Goal: Task Accomplishment & Management: Manage account settings

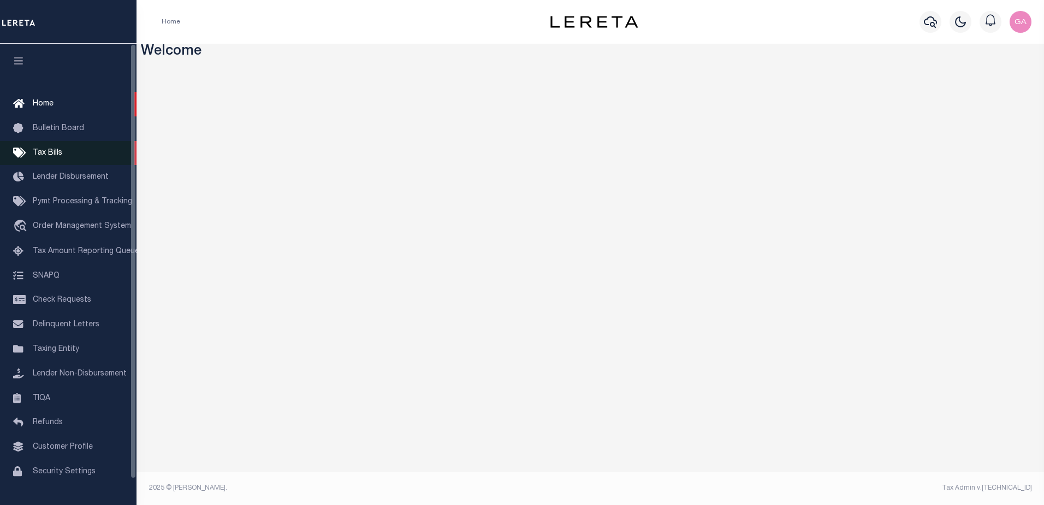
click at [54, 158] on link "Tax Bills" at bounding box center [68, 153] width 137 height 25
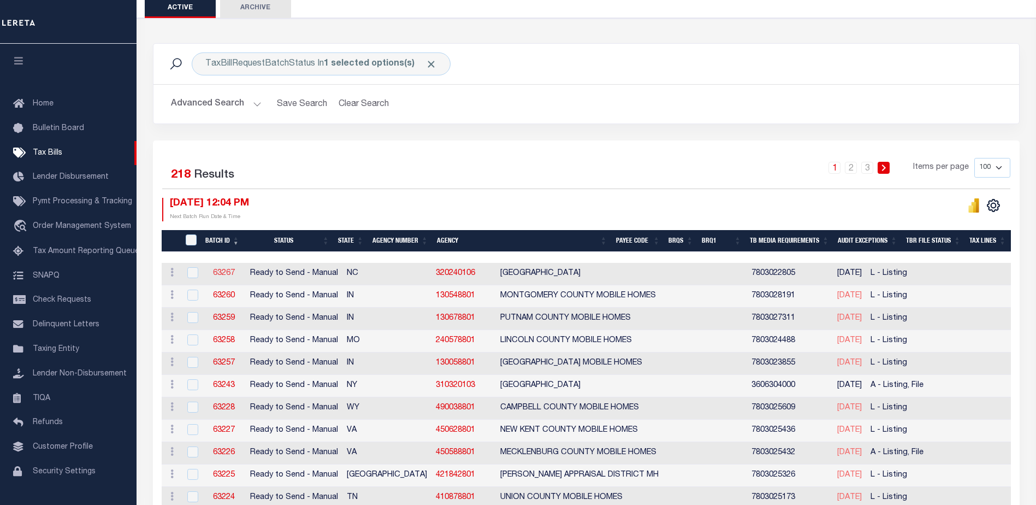
click at [226, 271] on link "63267" at bounding box center [224, 273] width 22 height 8
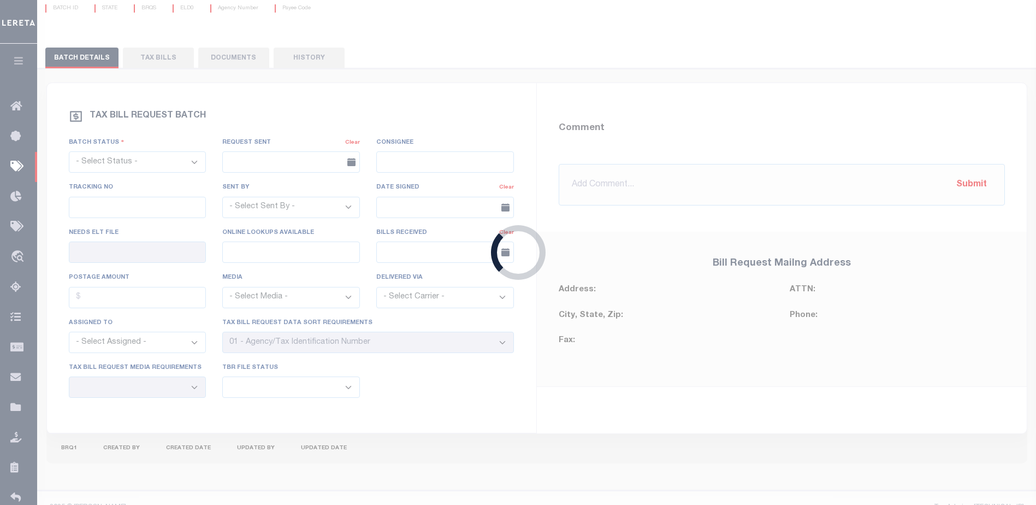
select select "RTS"
type input "No"
select select "27"
select select "20"
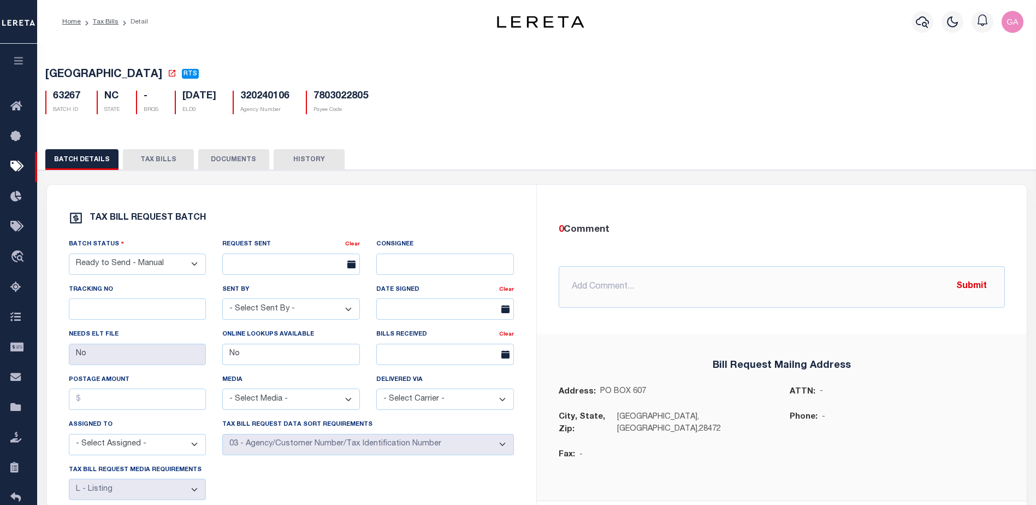
click at [150, 158] on button "TAX BILLS" at bounding box center [158, 159] width 71 height 21
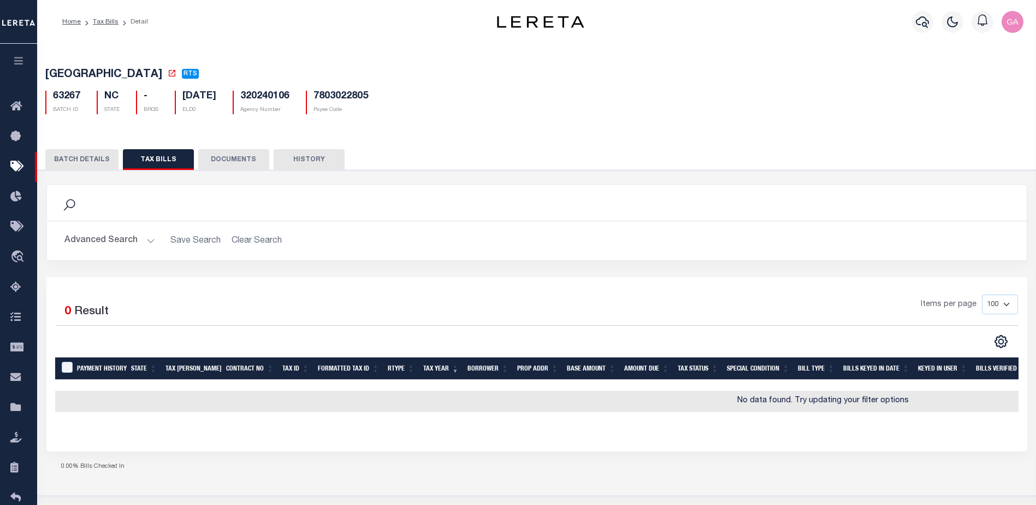
click at [88, 162] on button "BATCH DETAILS" at bounding box center [81, 159] width 73 height 21
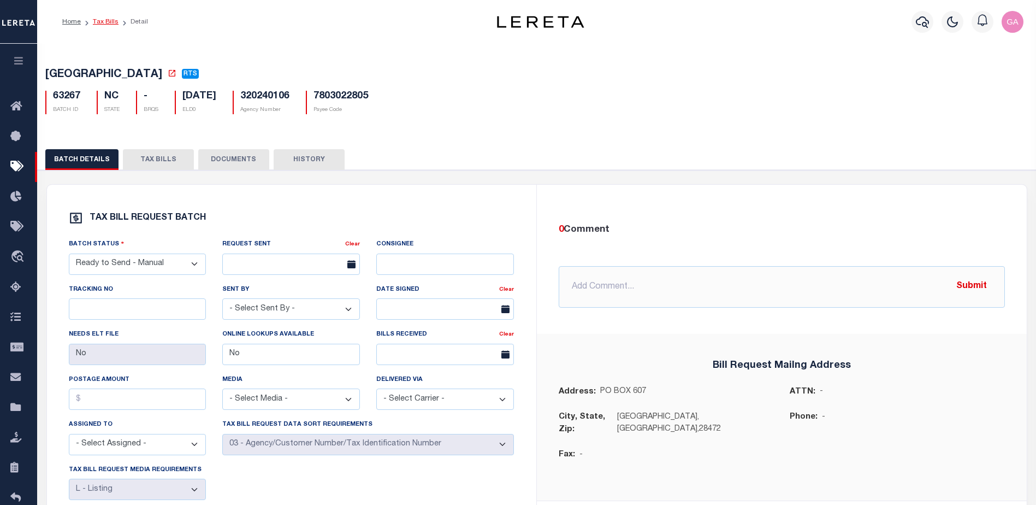
click at [101, 20] on link "Tax Bills" at bounding box center [106, 22] width 26 height 7
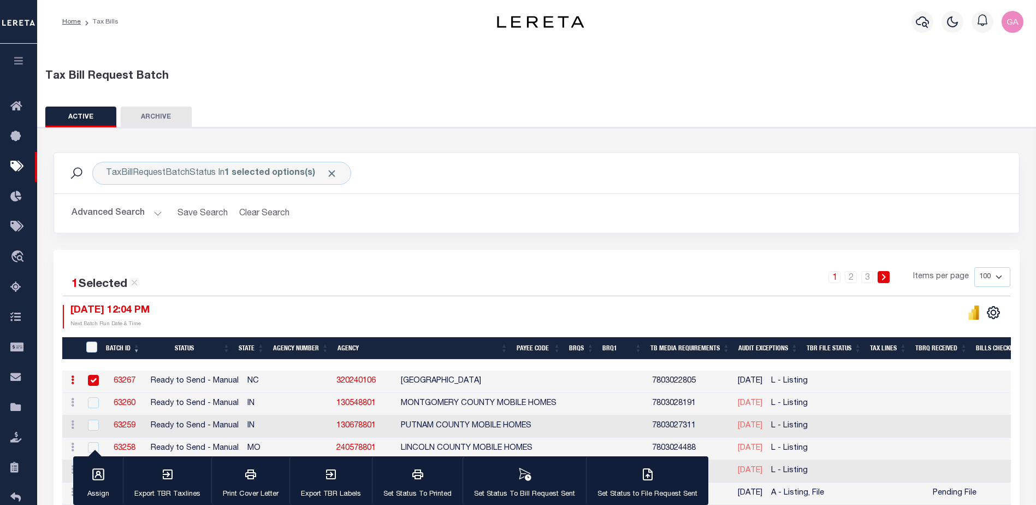
click at [21, 58] on icon "button" at bounding box center [19, 61] width 13 height 10
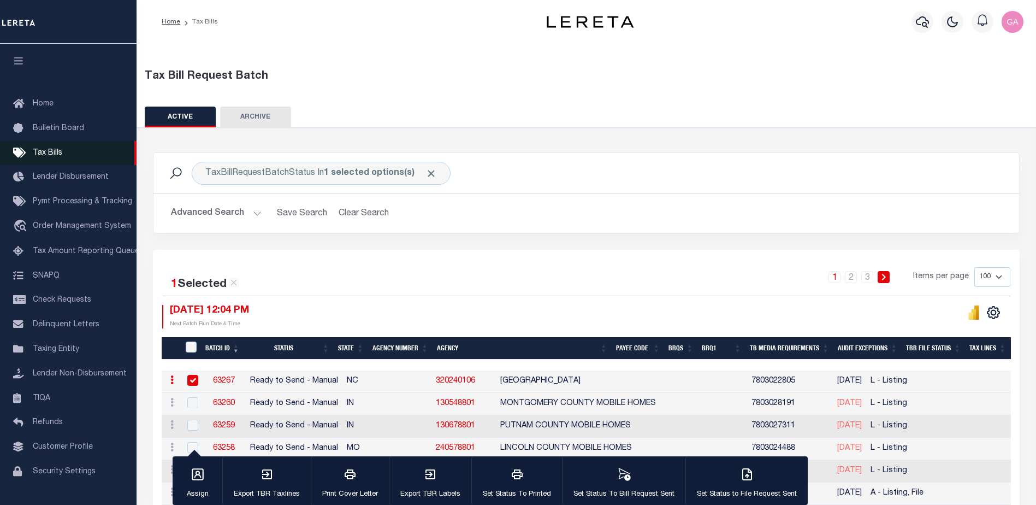
click at [43, 147] on link "Tax Bills" at bounding box center [68, 153] width 137 height 25
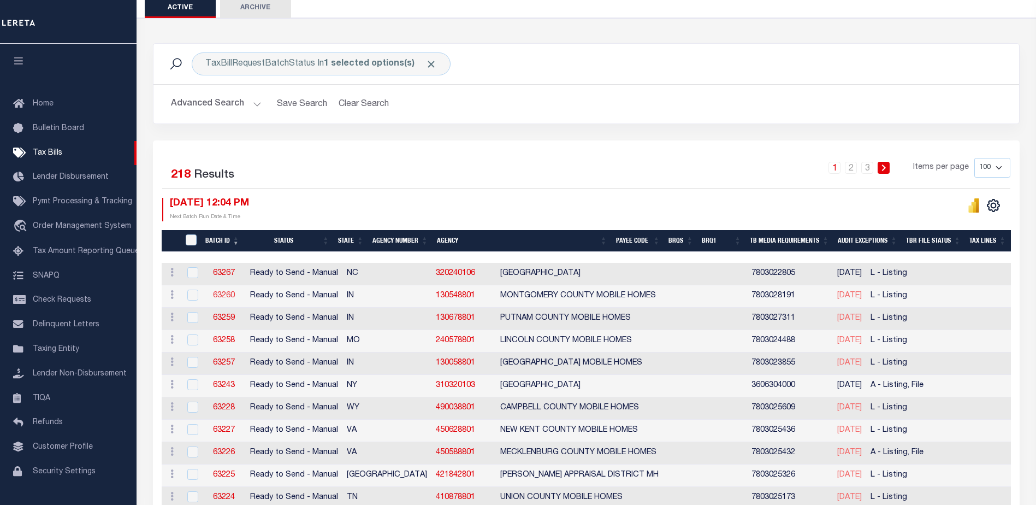
click at [223, 293] on link "63260" at bounding box center [224, 296] width 22 height 8
select select "RTS"
type input "No"
select select "27"
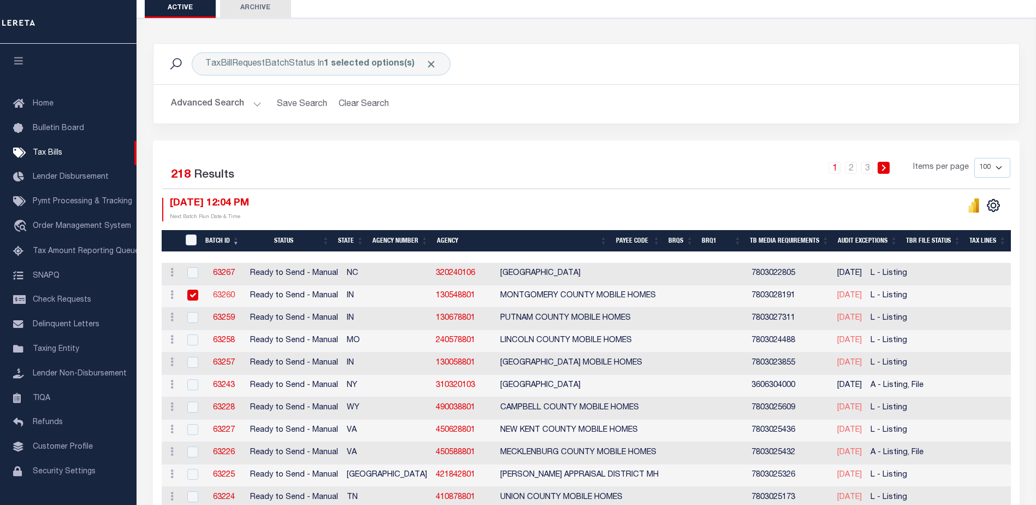
select select "20"
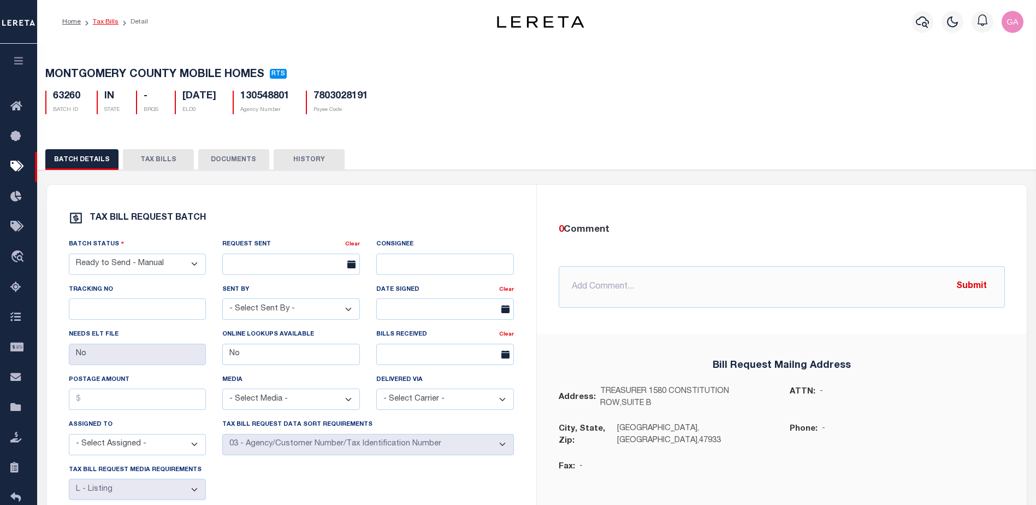
click at [97, 22] on link "Tax Bills" at bounding box center [106, 22] width 26 height 7
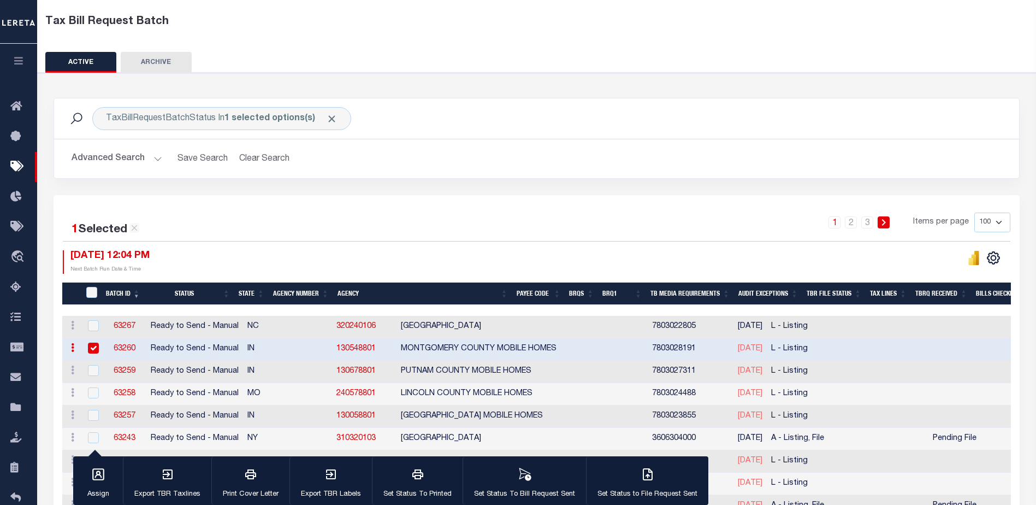
click at [128, 349] on link "63260" at bounding box center [125, 349] width 22 height 8
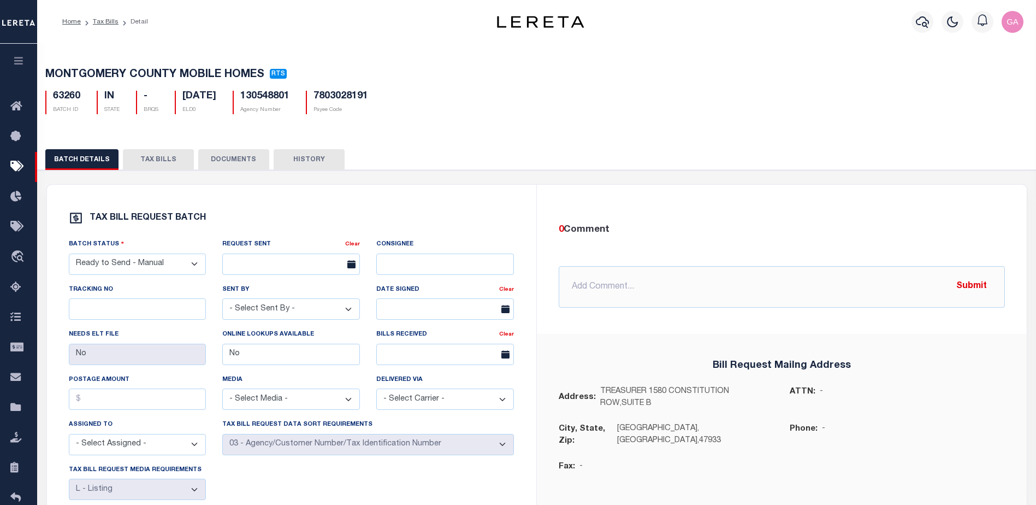
click at [158, 170] on button "TAX BILLS" at bounding box center [158, 159] width 71 height 21
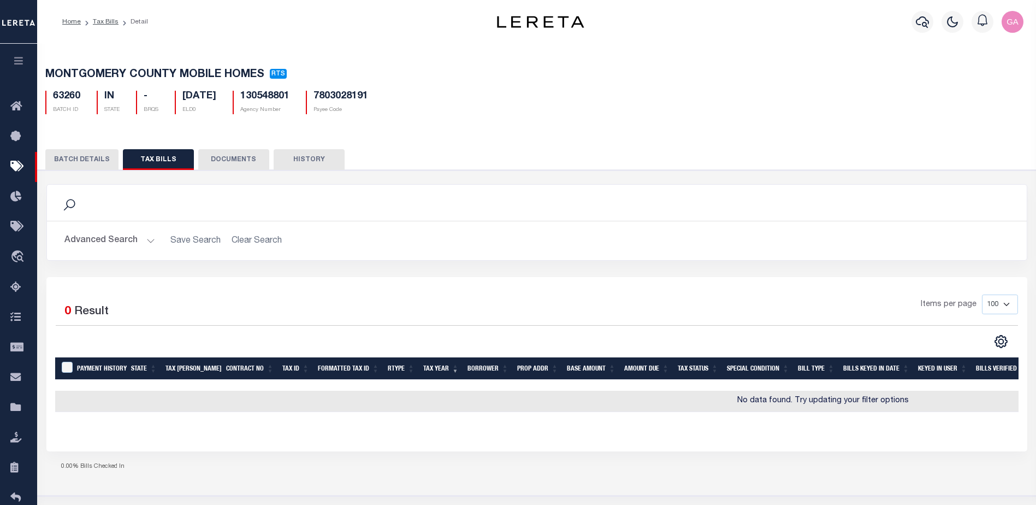
click at [82, 163] on button "BATCH DETAILS" at bounding box center [81, 159] width 73 height 21
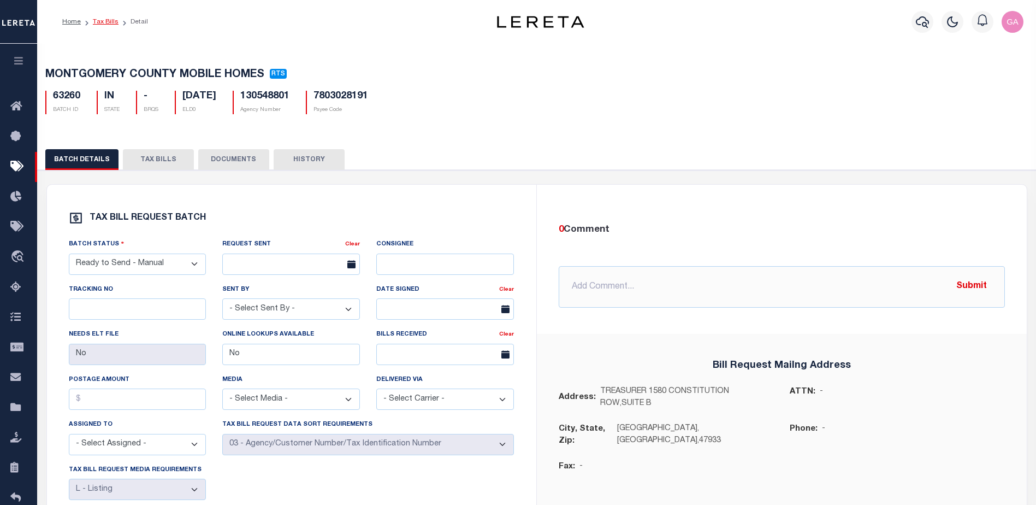
click at [105, 22] on link "Tax Bills" at bounding box center [106, 22] width 26 height 7
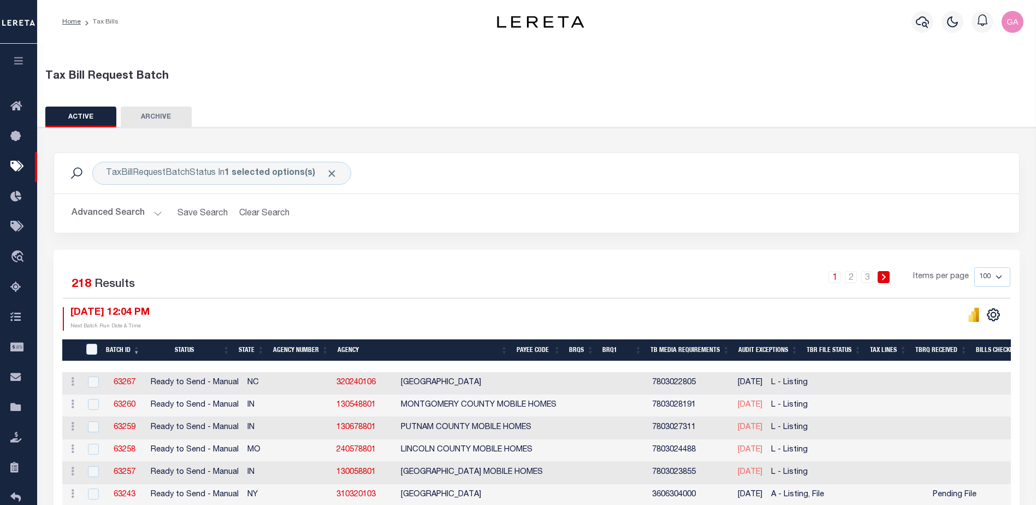
click at [162, 116] on button "ARCHIVE" at bounding box center [156, 117] width 71 height 21
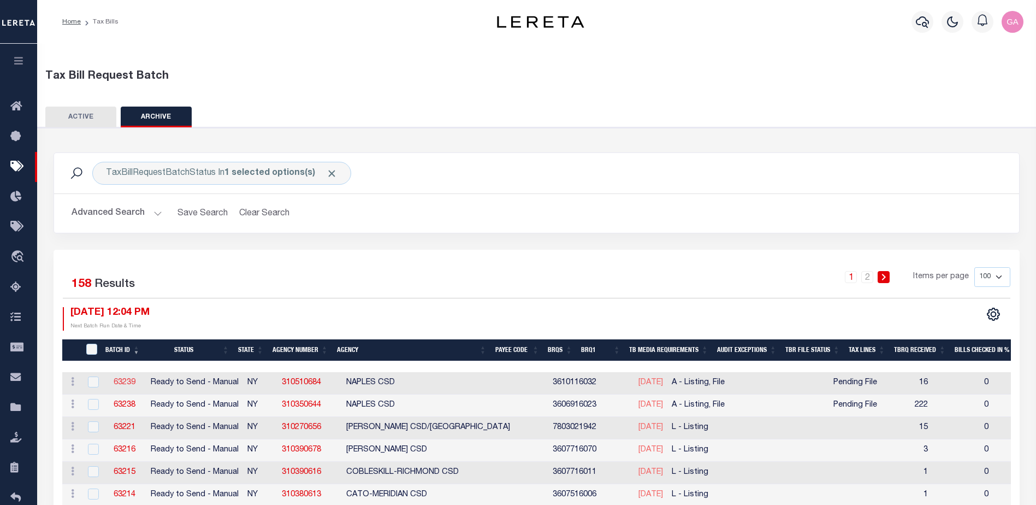
click at [123, 382] on link "63239" at bounding box center [125, 383] width 22 height 8
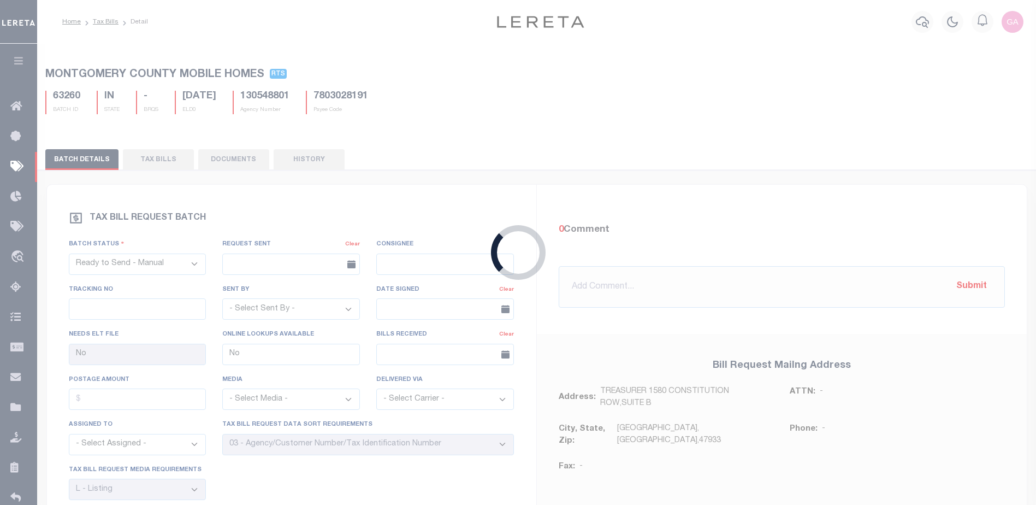
select select "29"
select select "16"
select select "1"
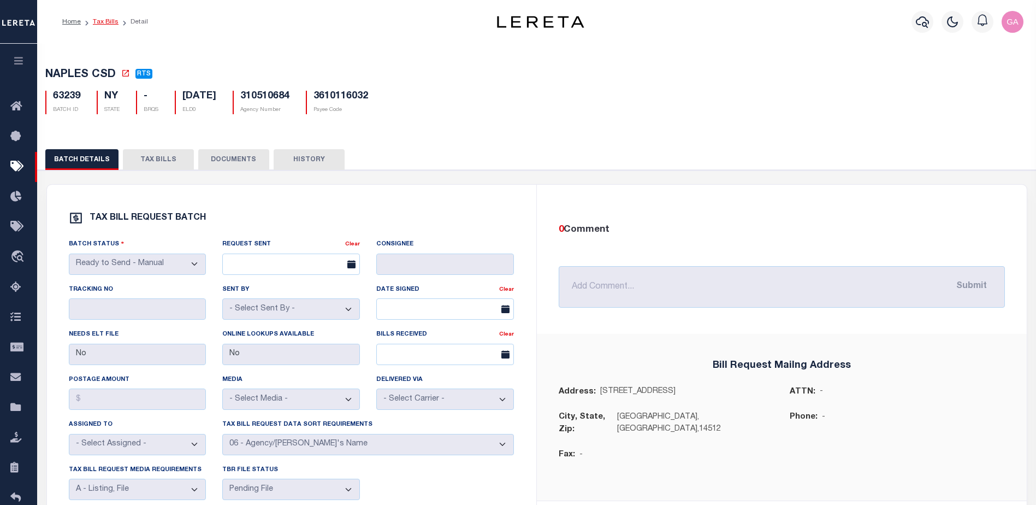
click at [103, 22] on link "Tax Bills" at bounding box center [106, 22] width 26 height 7
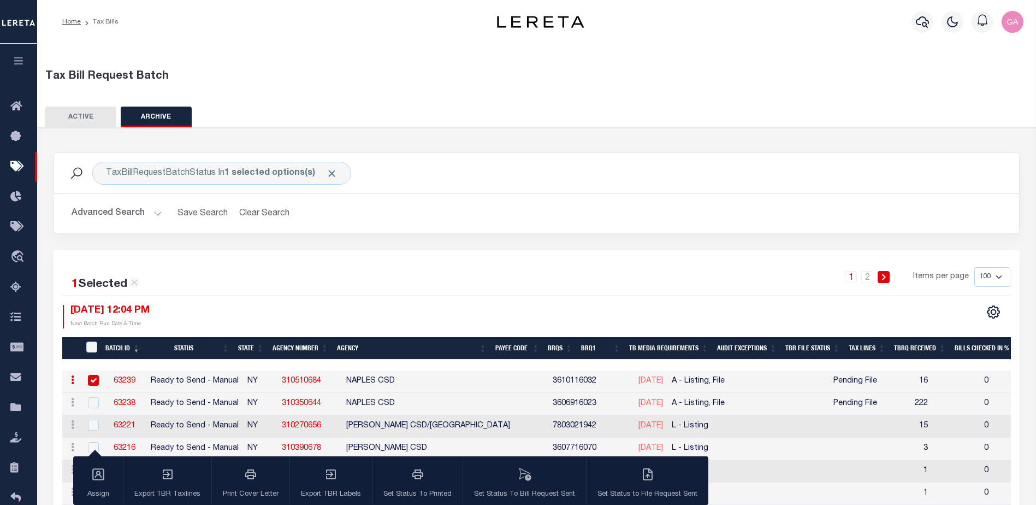
click at [83, 118] on button "ACTIVE" at bounding box center [80, 117] width 71 height 21
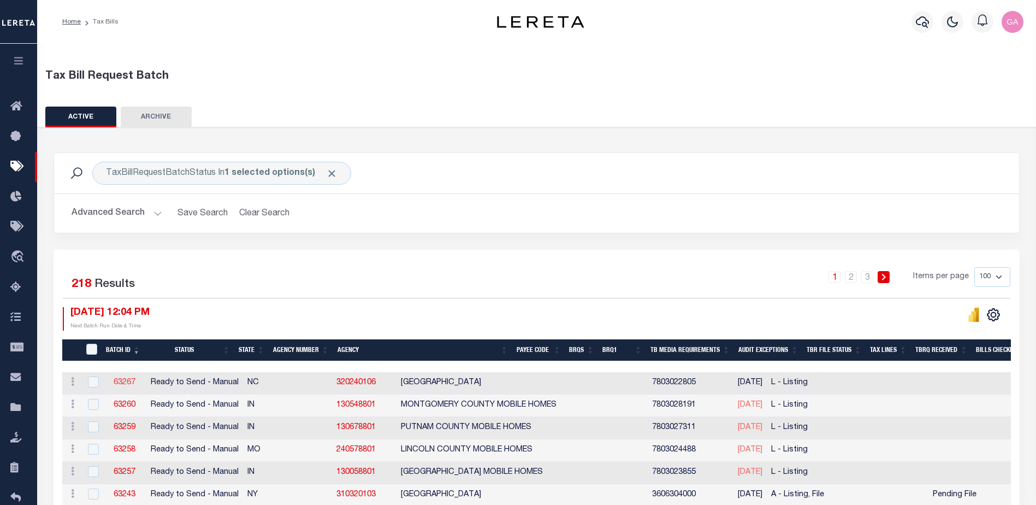
click at [122, 384] on link "63267" at bounding box center [125, 383] width 22 height 8
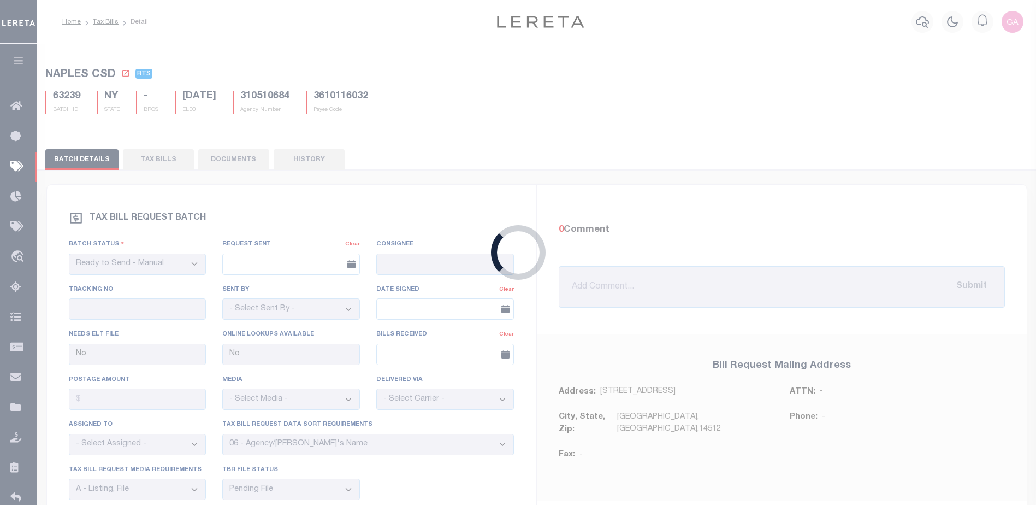
select select "27"
select select "20"
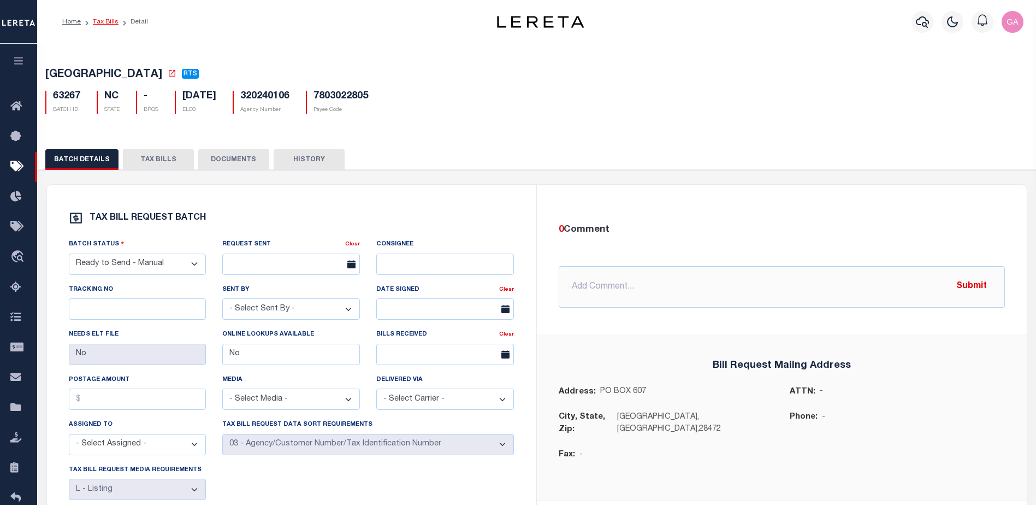
click at [105, 23] on link "Tax Bills" at bounding box center [106, 22] width 26 height 7
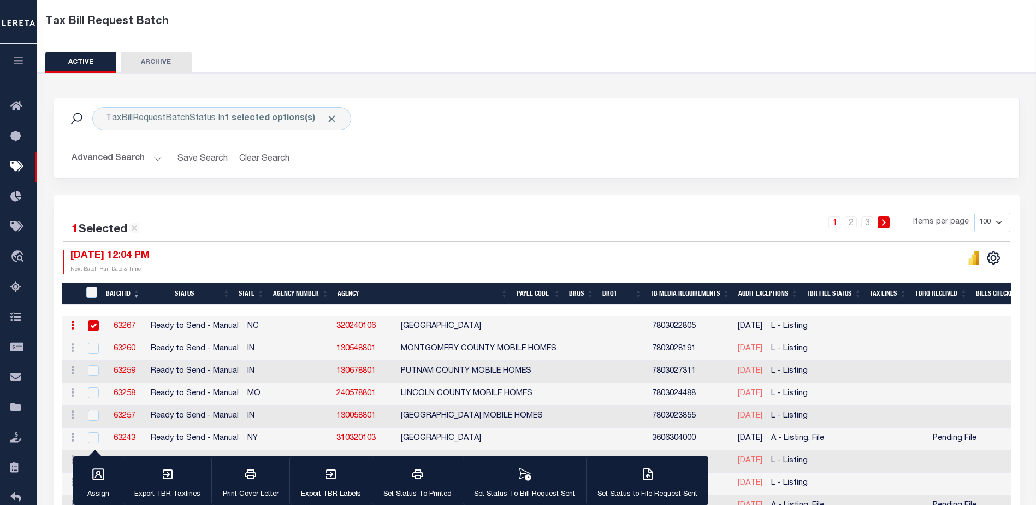
scroll to position [109, 0]
